Goal: Use online tool/utility: Utilize a website feature to perform a specific function

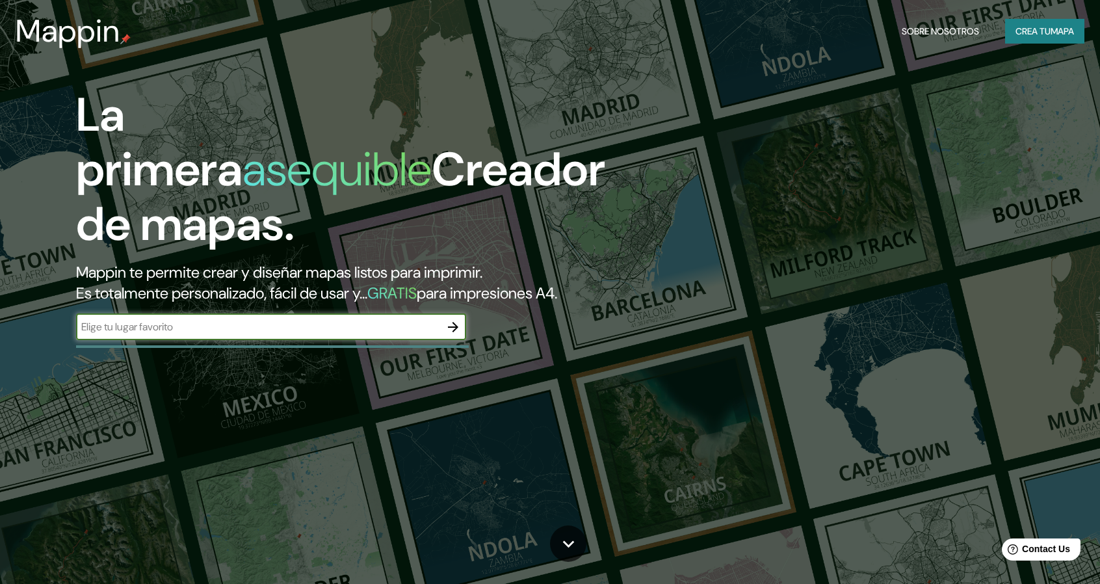
click at [343, 335] on div "​" at bounding box center [271, 327] width 390 height 26
type input "cancun"
click at [454, 325] on icon "button" at bounding box center [454, 327] width 16 height 16
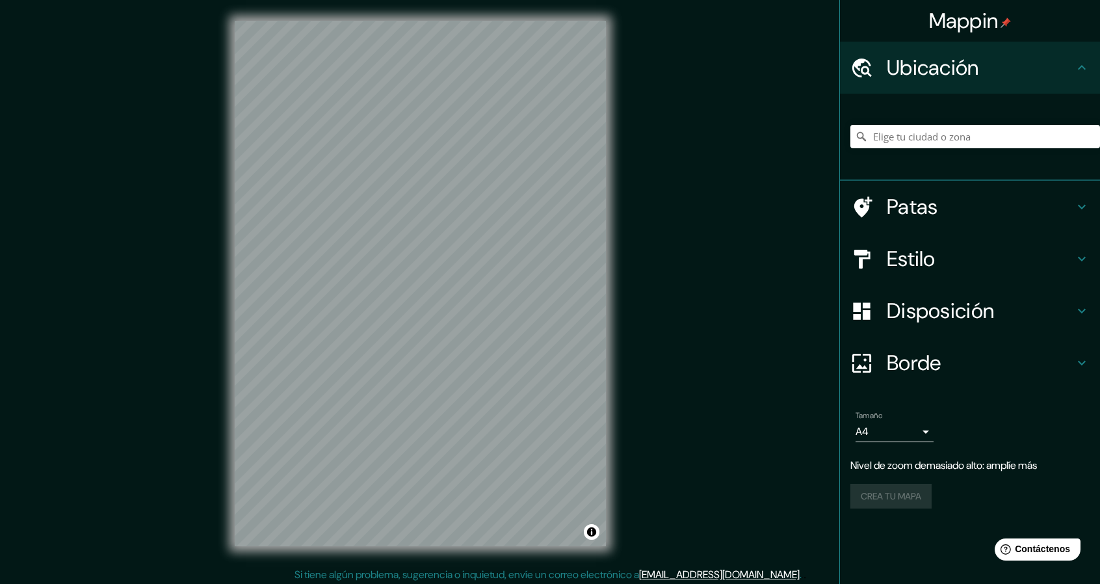
click at [230, 397] on div "© Mapbox © OpenStreetMap Improve this map" at bounding box center [420, 283] width 413 height 567
click at [466, 309] on div at bounding box center [469, 309] width 10 height 10
click at [421, 313] on div at bounding box center [423, 309] width 10 height 10
click at [429, 309] on div at bounding box center [428, 309] width 10 height 10
click at [367, 306] on div at bounding box center [365, 304] width 10 height 10
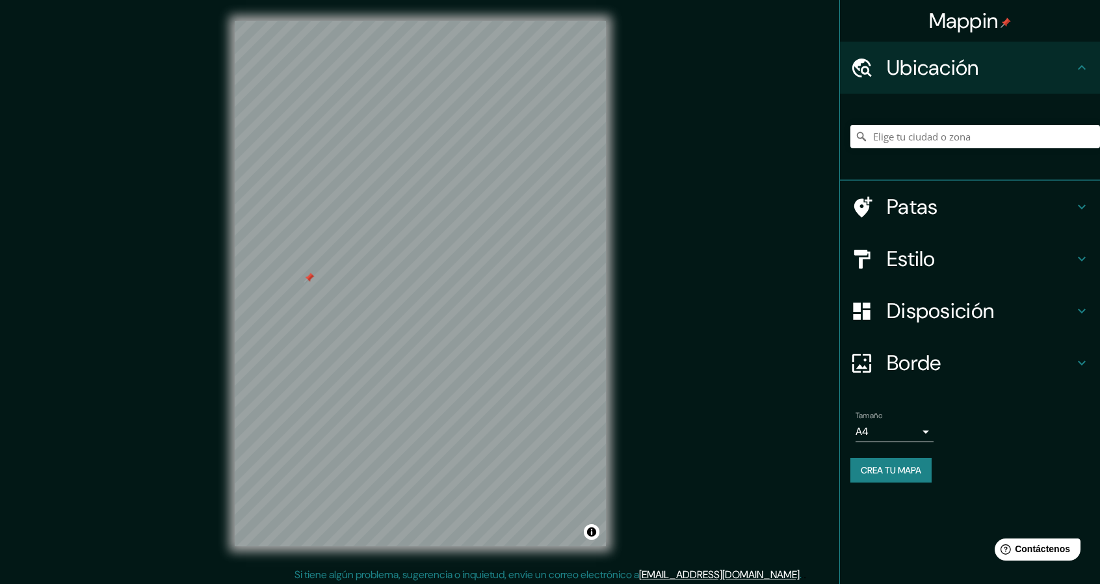
click at [609, 367] on div "© Mapbox © OpenStreetMap Improve this map" at bounding box center [420, 283] width 413 height 567
click at [295, 279] on div at bounding box center [296, 278] width 10 height 10
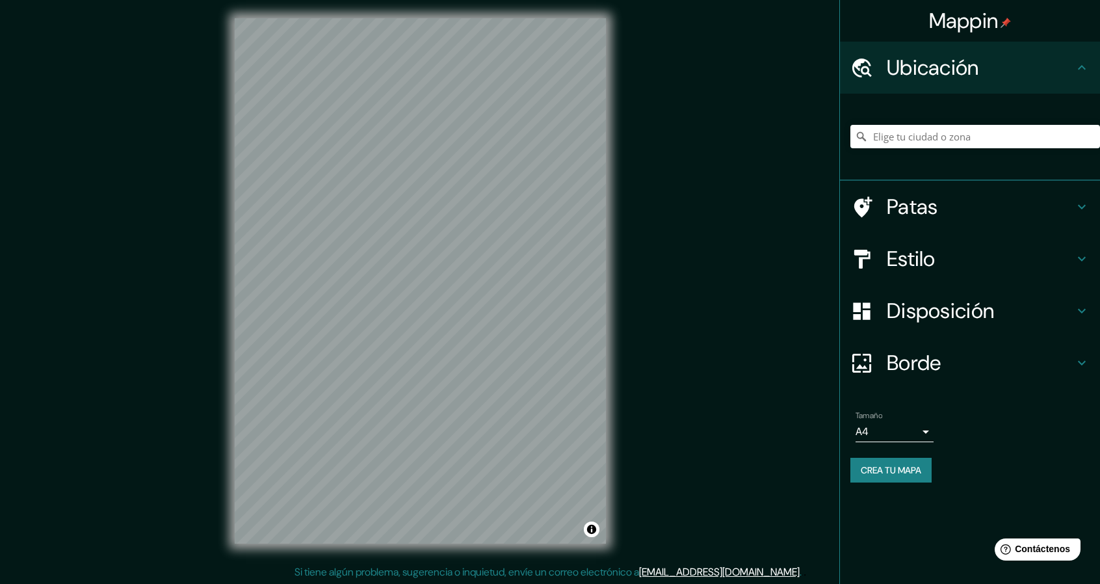
scroll to position [4, 0]
click at [375, 209] on div at bounding box center [372, 207] width 10 height 10
click at [459, 217] on div at bounding box center [457, 213] width 10 height 10
